Goal: Information Seeking & Learning: Learn about a topic

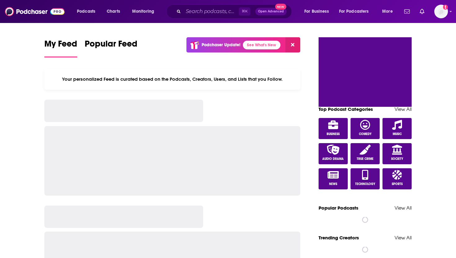
click at [176, 9] on div "⌘ K Open Advanced New" at bounding box center [229, 11] width 126 height 14
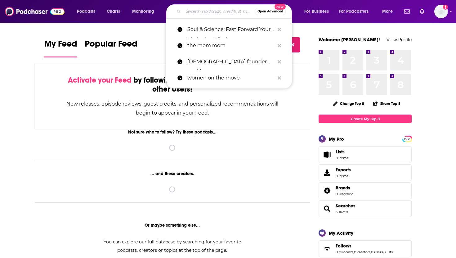
click at [193, 9] on input "Search podcasts, credits, & more..." at bounding box center [218, 12] width 71 height 10
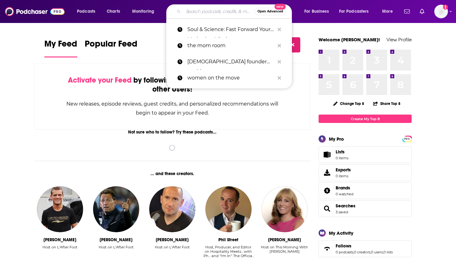
paste input "[URL][DOMAIN_NAME]"
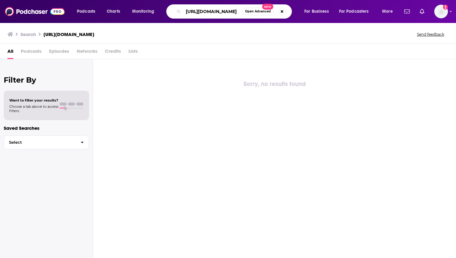
click at [200, 10] on input "[URL][DOMAIN_NAME]" at bounding box center [212, 12] width 59 height 10
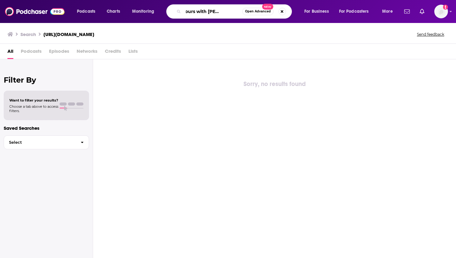
type input "office hours with [PERSON_NAME]"
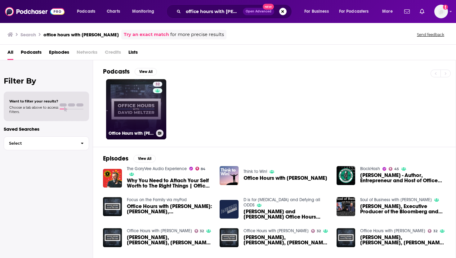
click at [130, 104] on link "32 Office Hours with [PERSON_NAME]" at bounding box center [136, 109] width 60 height 60
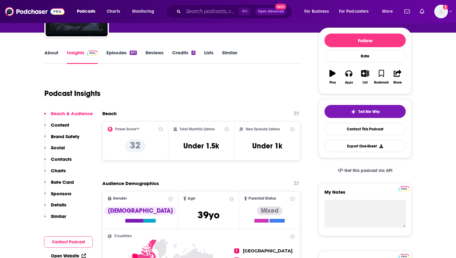
scroll to position [72, 0]
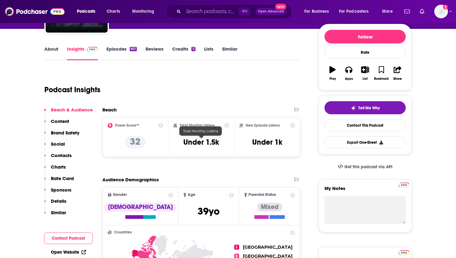
click at [208, 142] on h3 "Under 1.5k" at bounding box center [201, 141] width 36 height 9
copy div "Under 1.5k"
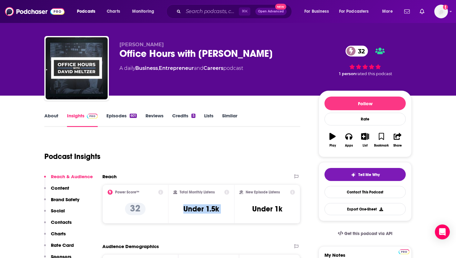
scroll to position [0, 0]
